Goal: Entertainment & Leisure: Consume media (video, audio)

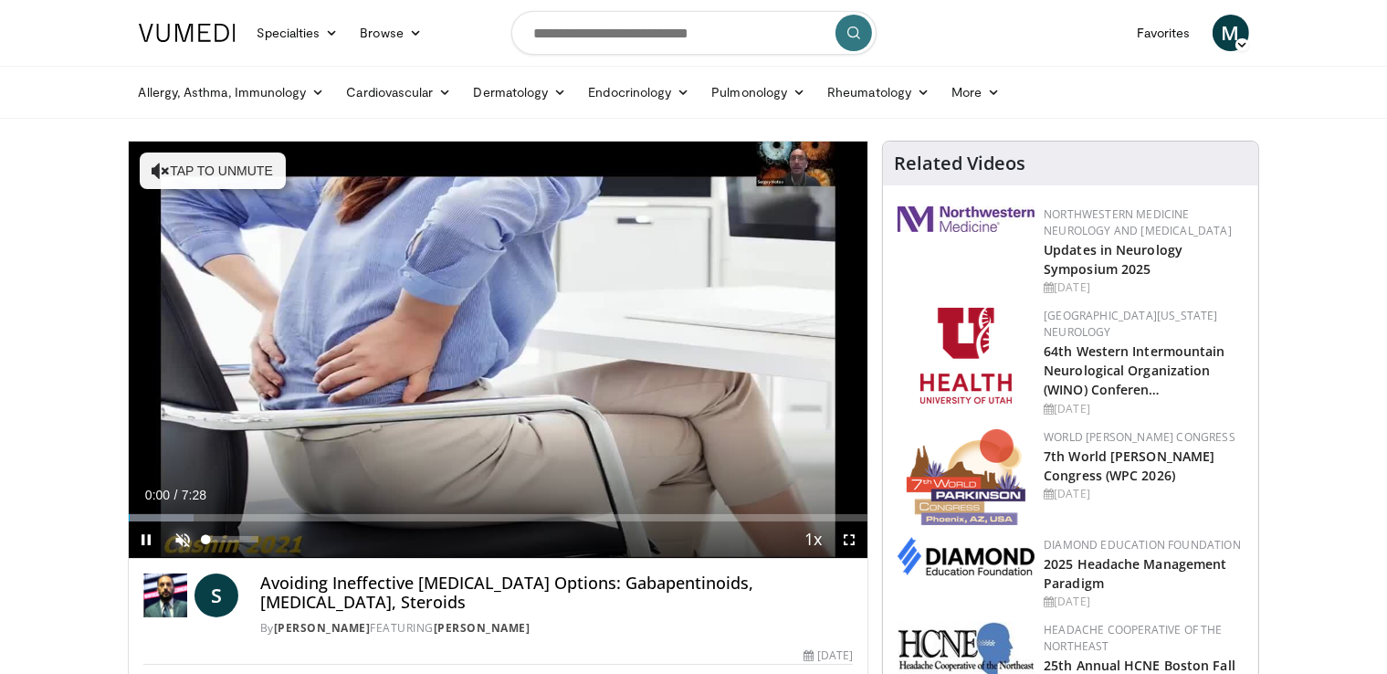
click at [179, 534] on span "Video Player" at bounding box center [183, 539] width 37 height 37
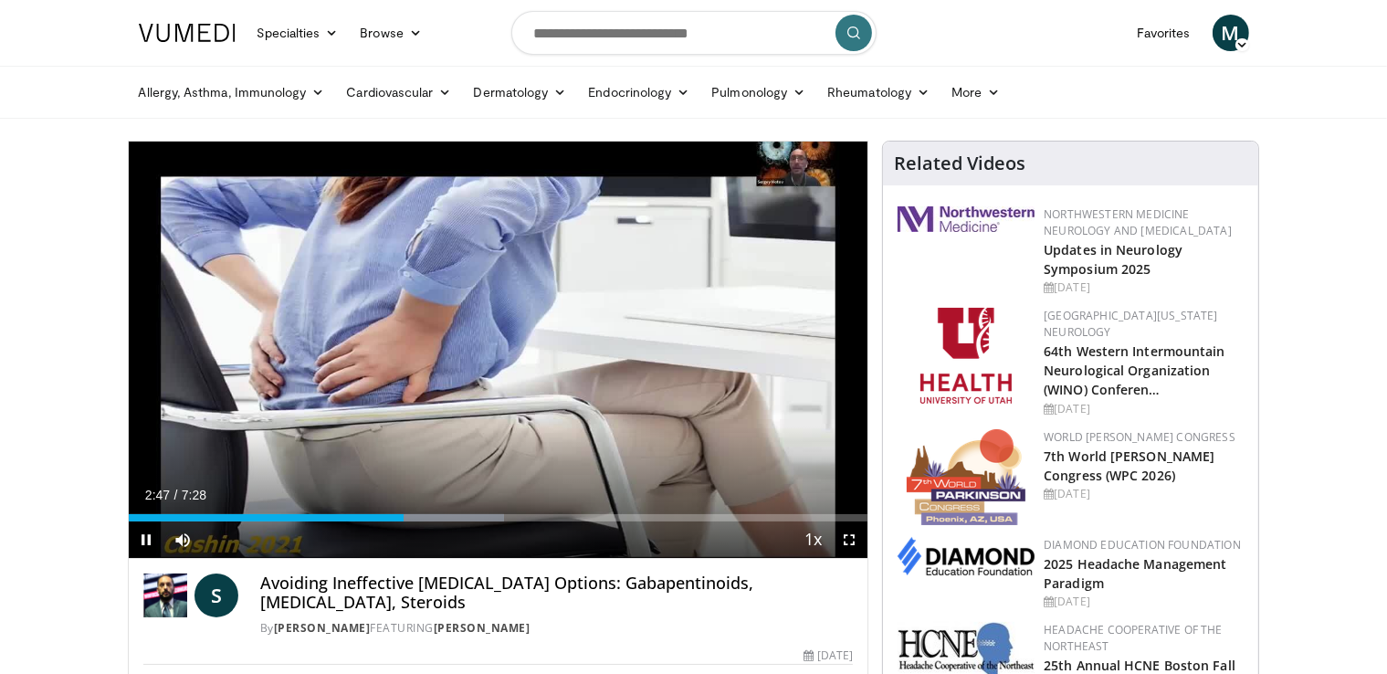
click at [361, 521] on div "Current Time 2:47 / Duration 7:28 Pause Skip Backward Skip Forward Mute 4% Load…" at bounding box center [498, 539] width 739 height 37
click at [361, 521] on div "Current Time 2:54 / Duration 7:28 Pause Skip Backward Skip Forward Mute 4% Load…" at bounding box center [498, 539] width 739 height 37
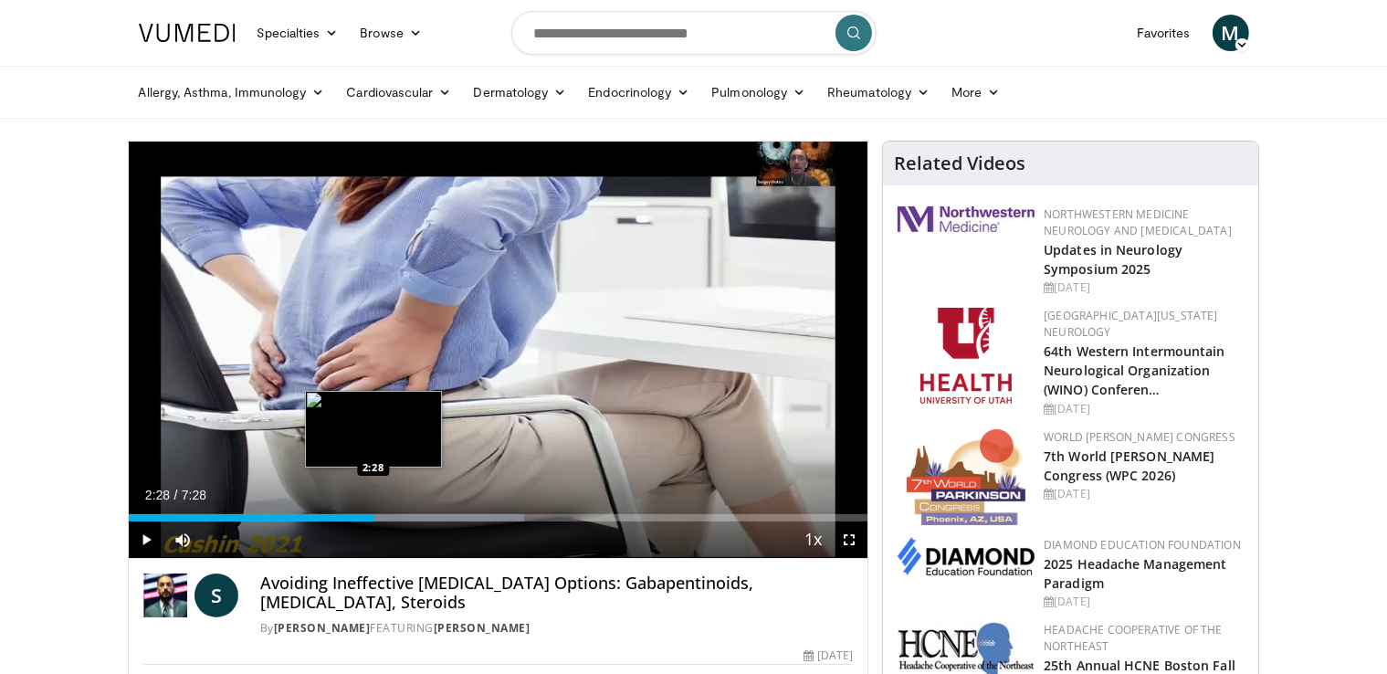
click at [373, 516] on div "Loaded : 53.52% 2:59 2:28" at bounding box center [498, 517] width 739 height 7
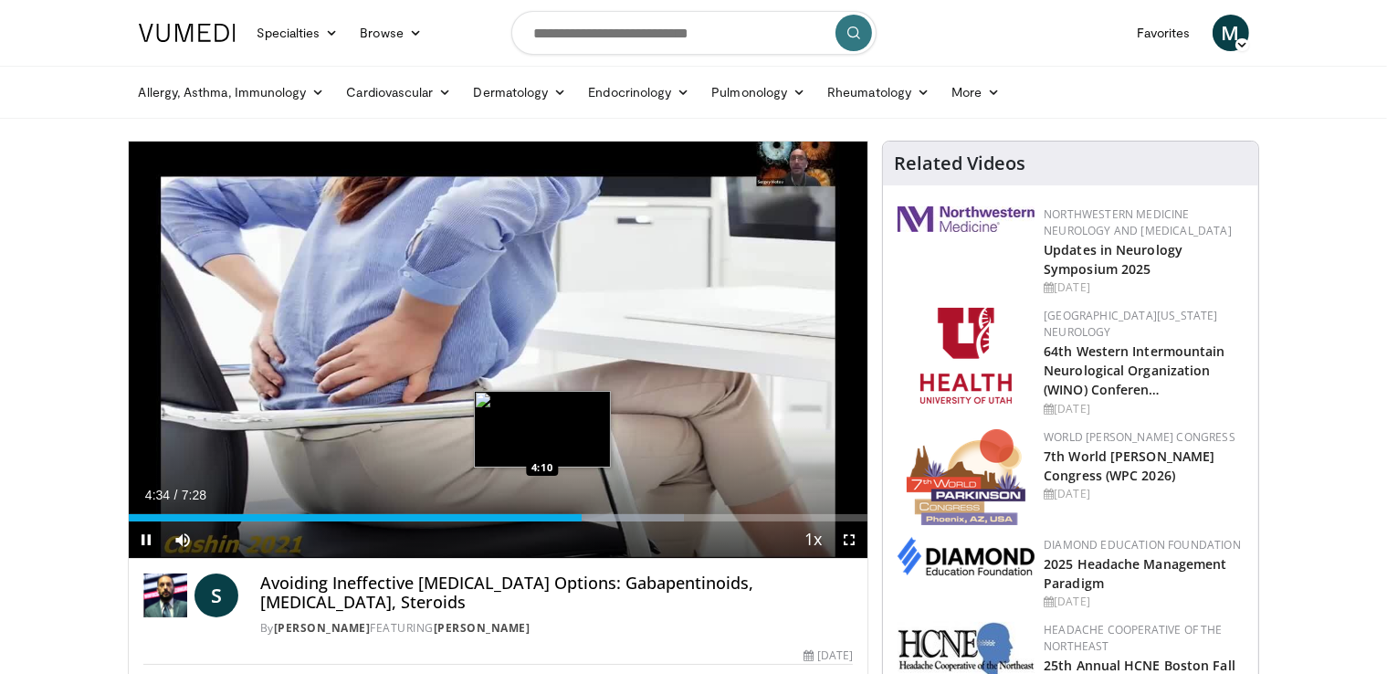
click at [541, 511] on div "Loaded : 75.19% 4:35 4:10" at bounding box center [498, 512] width 739 height 17
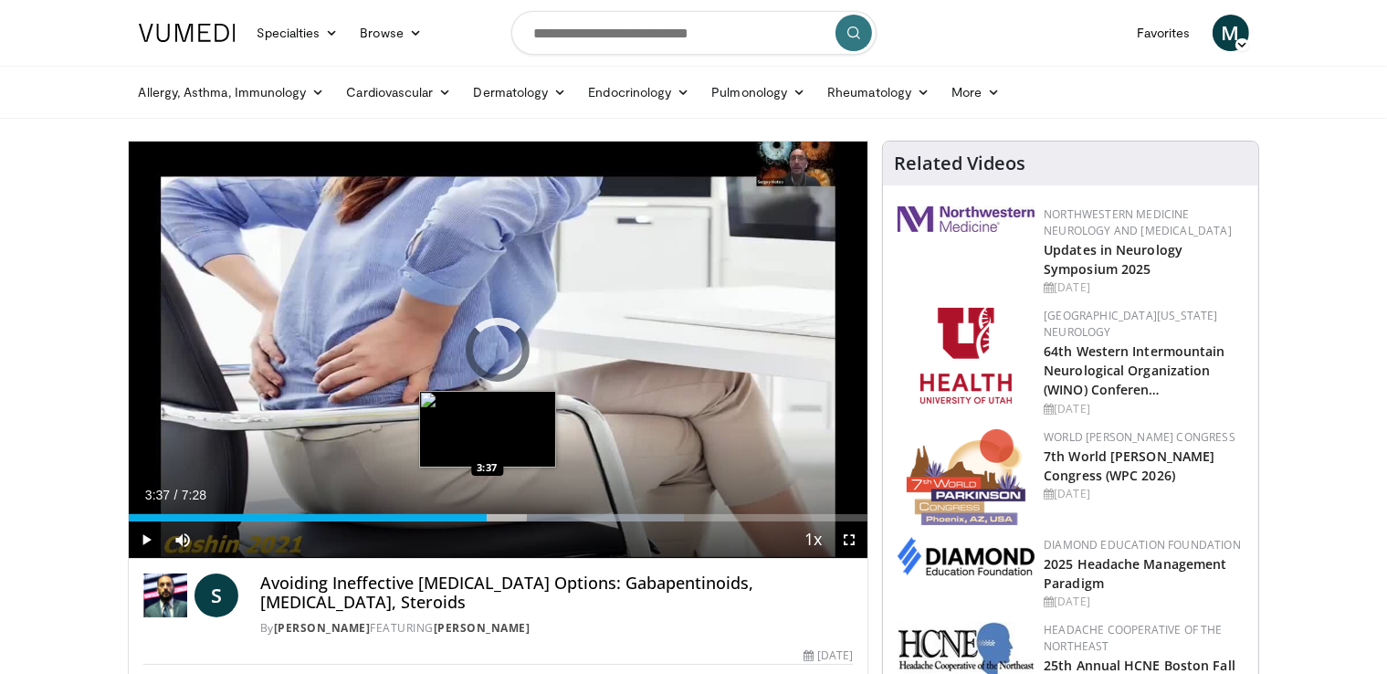
click at [487, 519] on div "Loaded : 75.19% 3:37 3:37" at bounding box center [498, 517] width 739 height 7
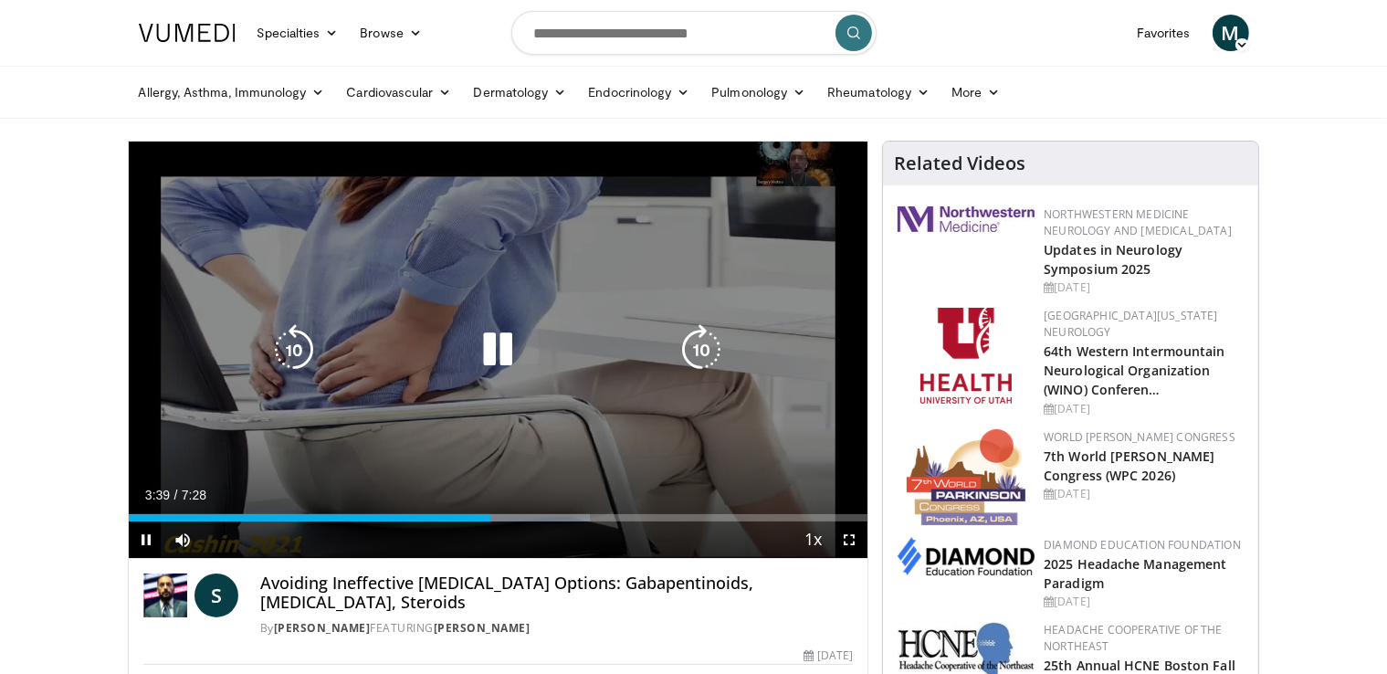
click at [509, 345] on icon "Video Player" at bounding box center [497, 349] width 51 height 51
click at [497, 348] on icon "Video Player" at bounding box center [497, 349] width 51 height 51
